Goal: Information Seeking & Learning: Check status

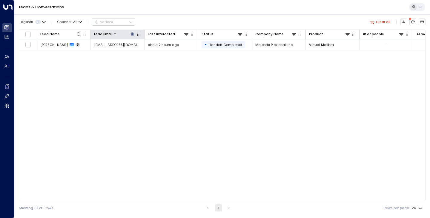
click at [134, 36] on icon at bounding box center [132, 34] width 5 height 5
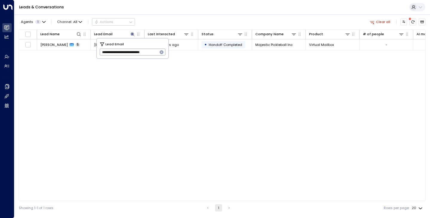
click at [163, 51] on icon "button" at bounding box center [162, 52] width 4 height 4
click at [154, 51] on input "text" at bounding box center [133, 52] width 66 height 10
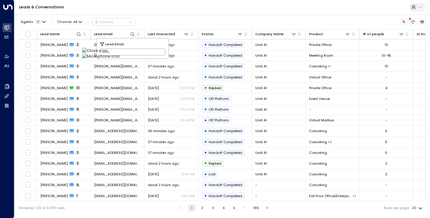
type input "**********"
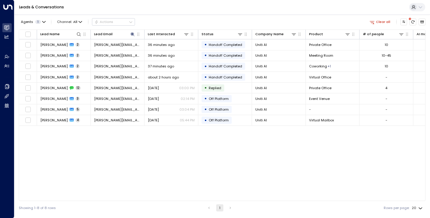
click at [56, 166] on div "Lead Name Lead Email Last Interacted Status Company Name Product # of people AI…" at bounding box center [222, 116] width 407 height 172
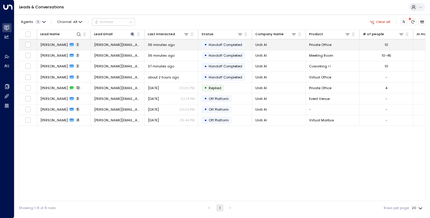
click at [54, 44] on span "[PERSON_NAME]" at bounding box center [53, 44] width 27 height 5
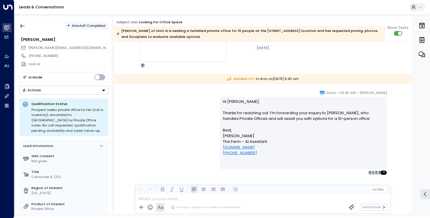
click at [150, 150] on div "[PERSON_NAME] • 06:40 AM • Email Hi [PERSON_NAME], Thanks for reaching out. I’m…" at bounding box center [263, 132] width 272 height 85
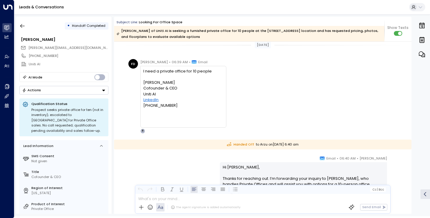
scroll to position [406, 0]
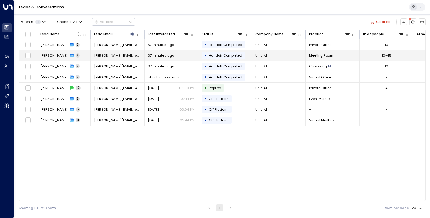
click at [47, 57] on span "[PERSON_NAME]" at bounding box center [53, 55] width 27 height 5
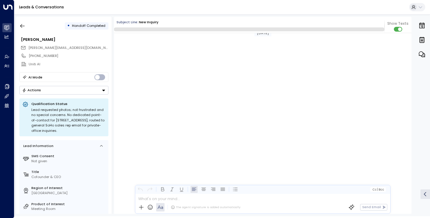
scroll to position [1657, 0]
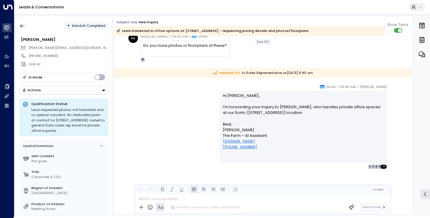
click at [133, 110] on div "[PERSON_NAME] • 06:40 AM • Email Hi [PERSON_NAME], I’m forwarding your inquiry …" at bounding box center [263, 126] width 272 height 85
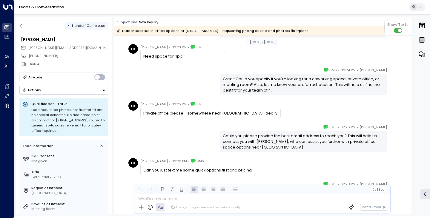
scroll to position [119, 0]
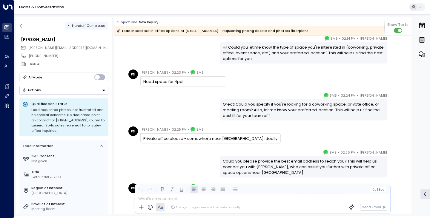
click at [149, 112] on div "[PERSON_NAME] • 02:24 PM • SMS Great! Could you specify if you're looking for a…" at bounding box center [263, 107] width 272 height 28
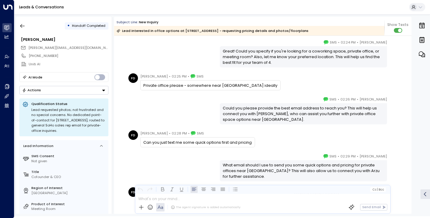
scroll to position [169, 0]
